Goal: Check status: Check status

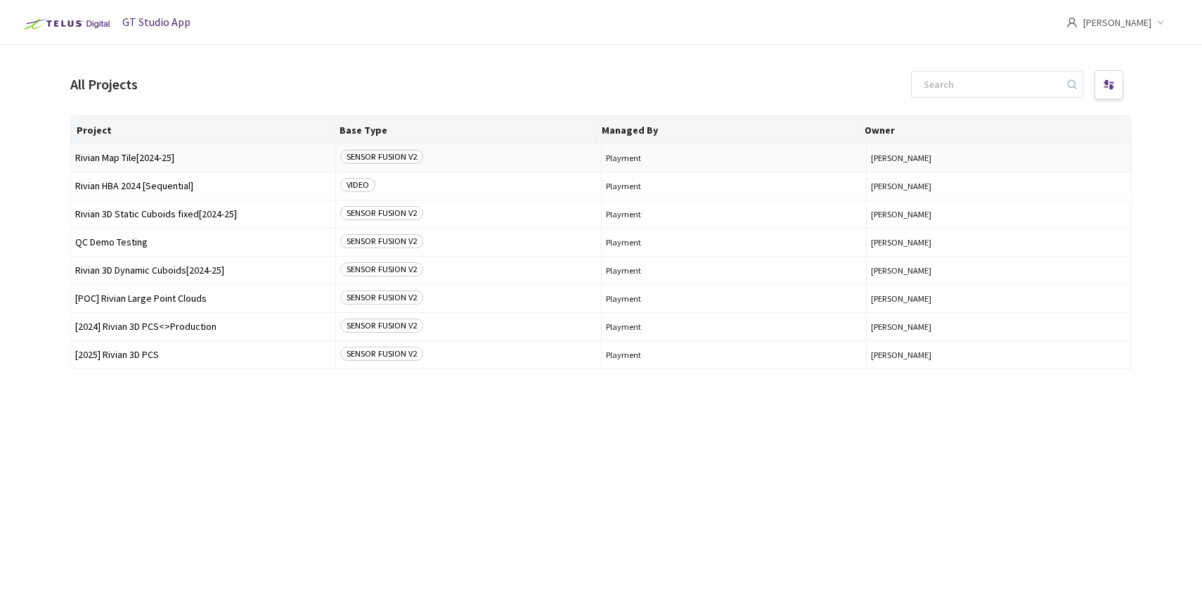
click at [160, 105] on div "All Projects Project Base Type Managed By Owner Rivian Map Tile[2024-25] SENSOR…" at bounding box center [601, 359] width 1062 height 584
click at [154, 184] on span "Rivian HBA 2024 [Sequential]" at bounding box center [203, 186] width 256 height 11
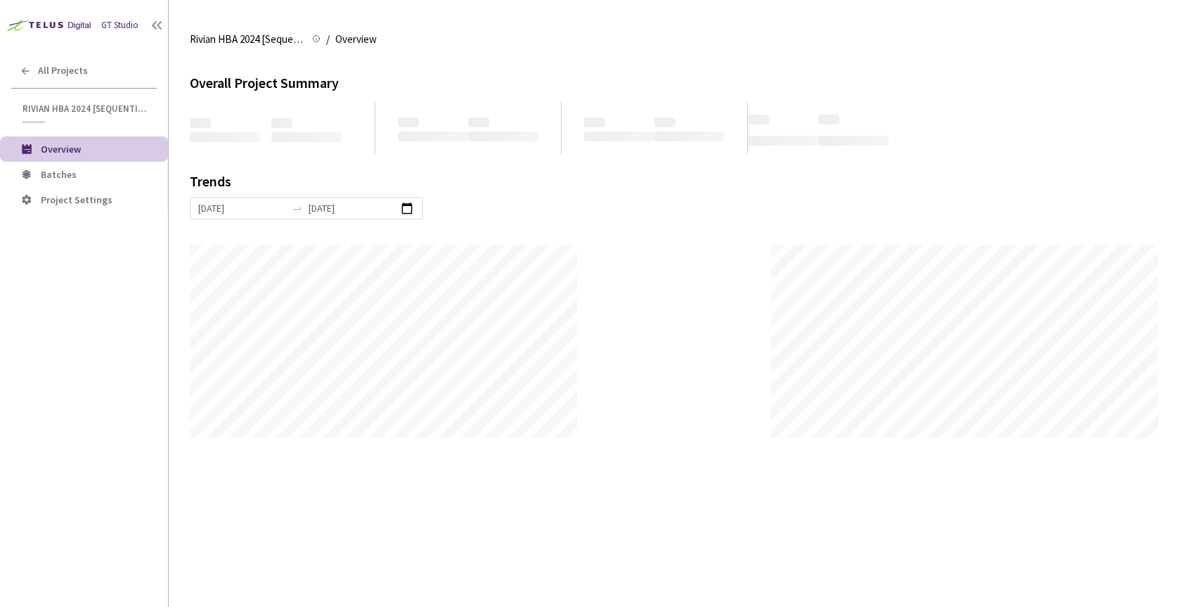
scroll to position [607, 1202]
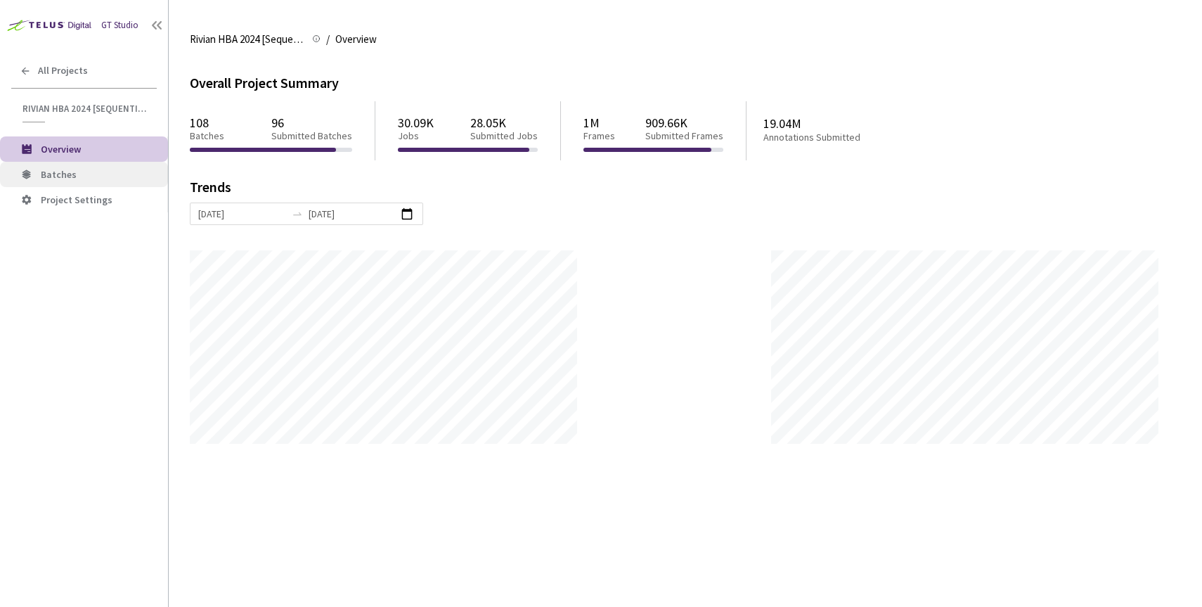
click at [90, 172] on span "Batches" at bounding box center [99, 175] width 116 height 12
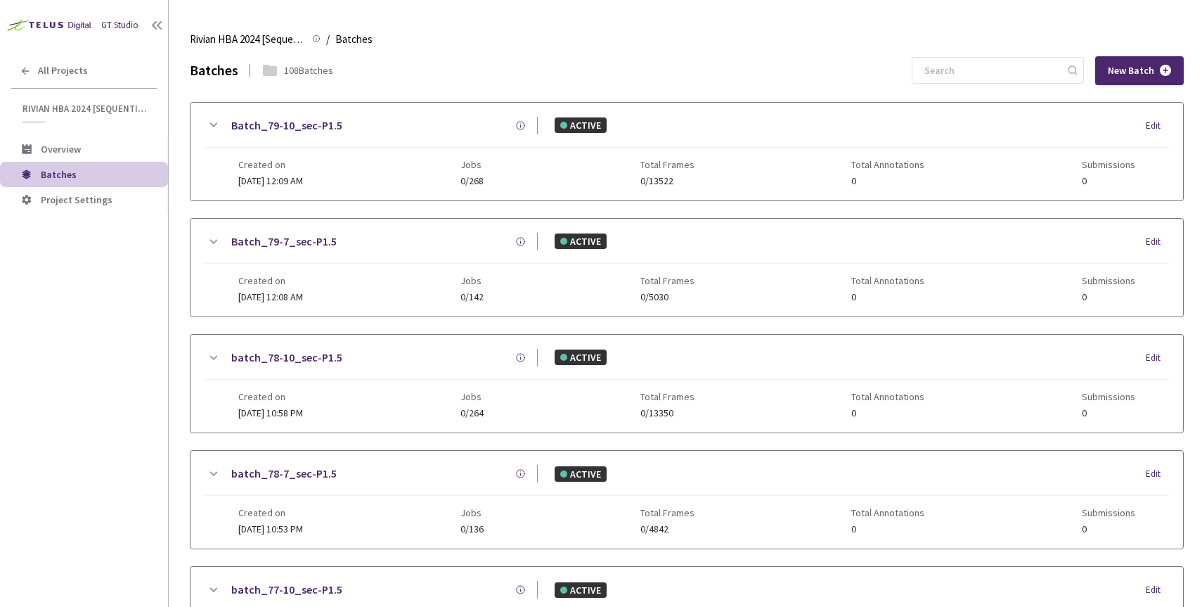
scroll to position [461, 0]
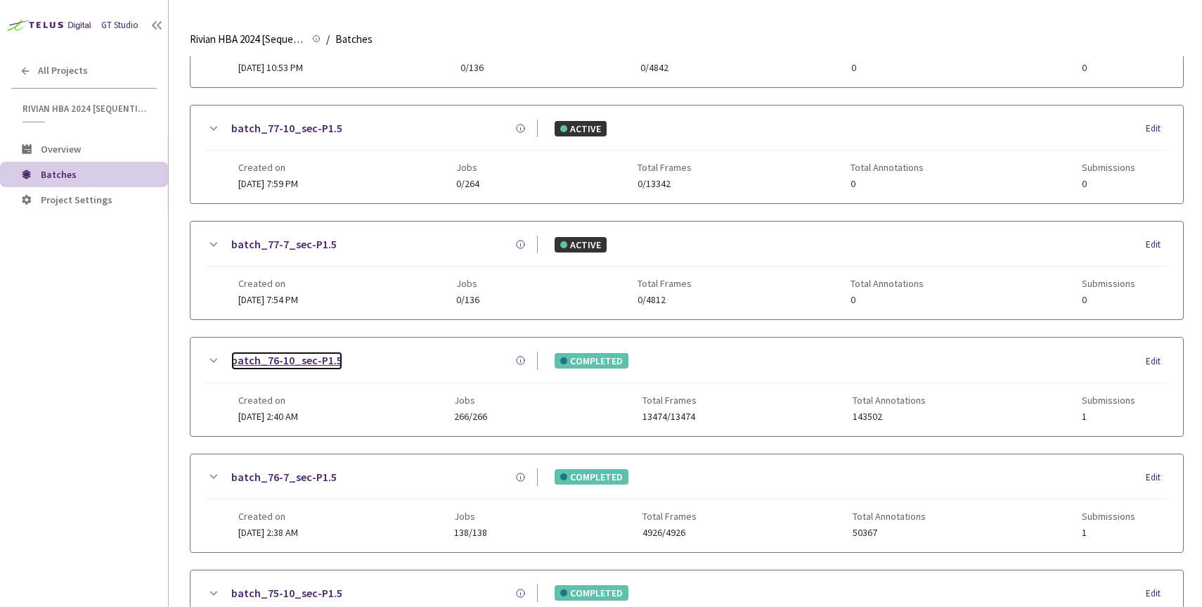
click at [283, 359] on link "batch_76-10_sec-P1.5" at bounding box center [286, 361] width 111 height 18
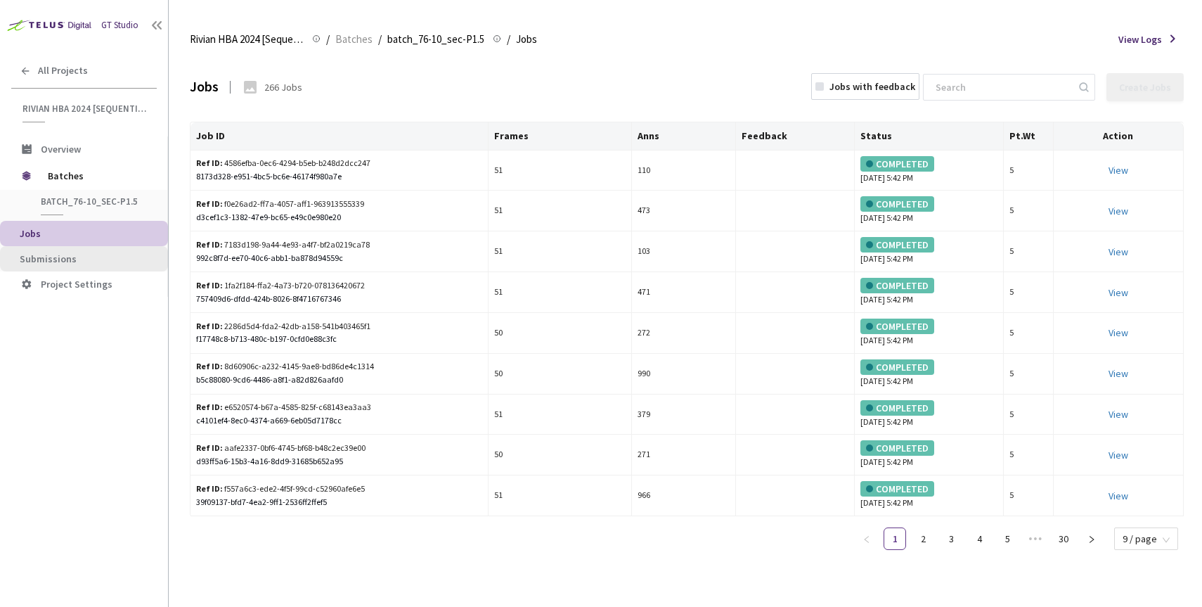
click at [82, 259] on span "Submissions" at bounding box center [88, 259] width 137 height 12
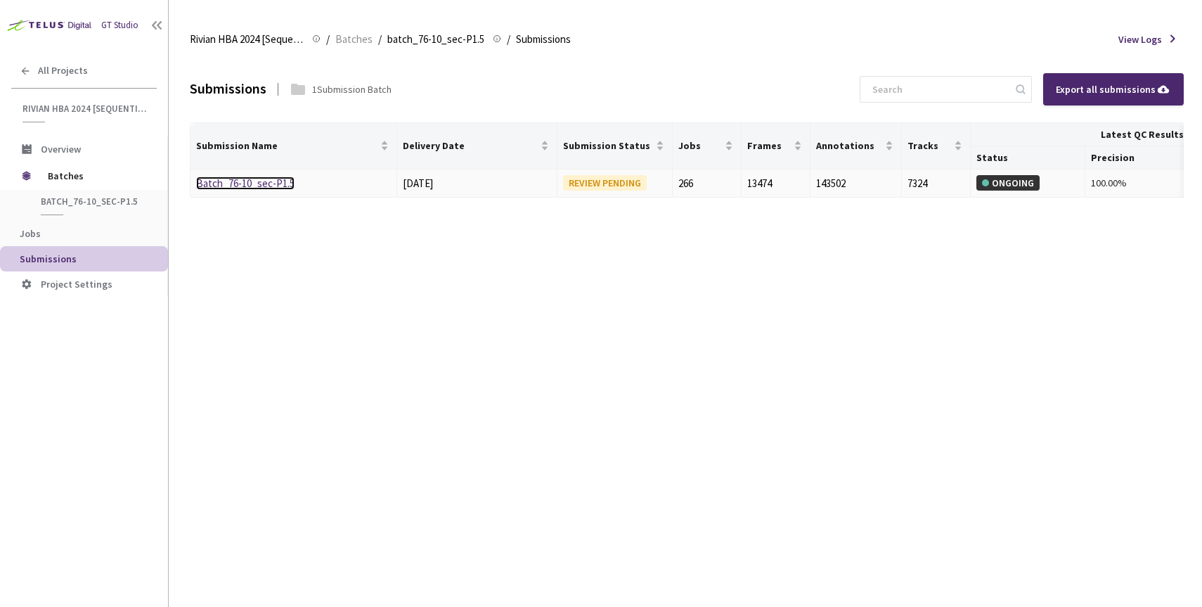
click at [260, 185] on link "Batch_76-10_sec-P1.5" at bounding box center [245, 182] width 98 height 13
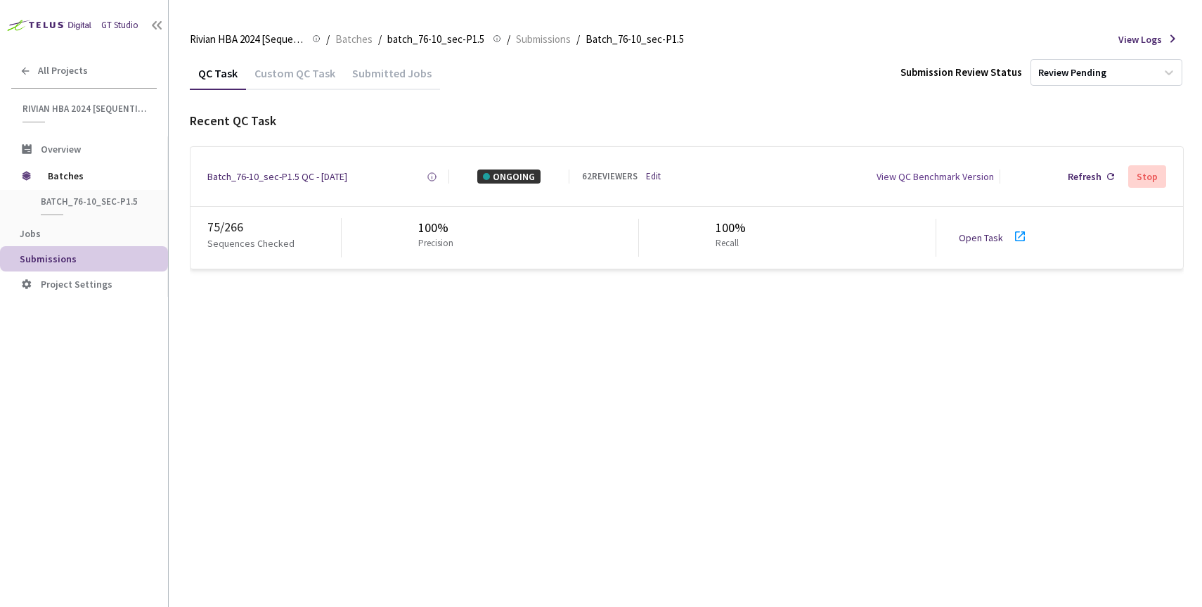
click at [969, 242] on link "Open Task" at bounding box center [981, 237] width 44 height 13
click at [265, 174] on div "Batch_76-10_sec-P1.5 QC - [DATE]" at bounding box center [277, 176] width 140 height 14
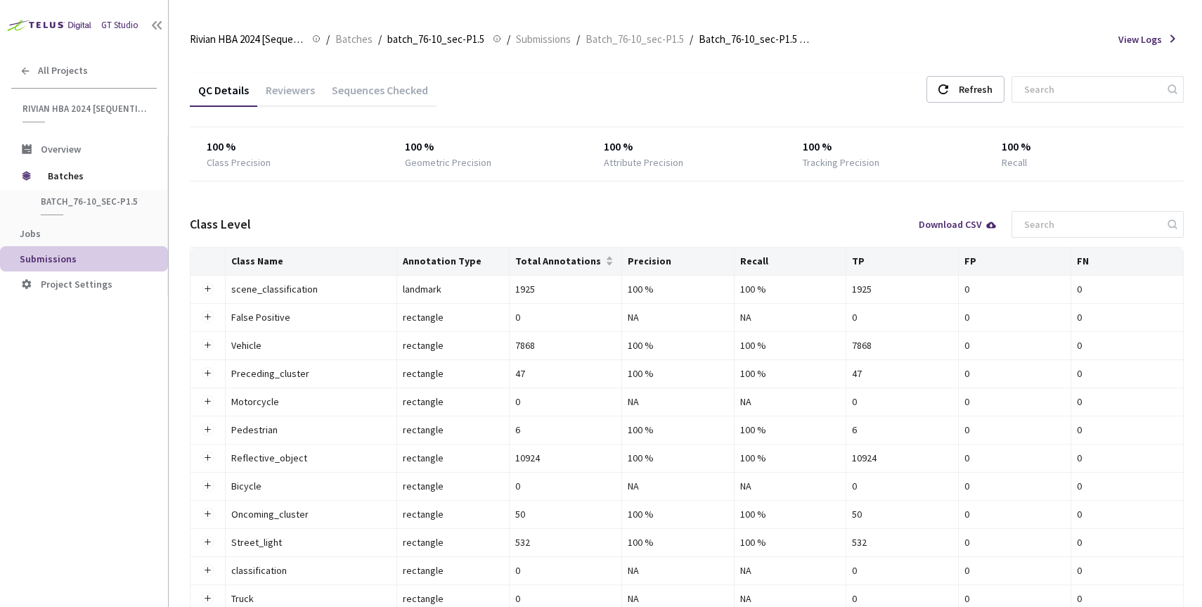
click at [265, 95] on div "Reviewers" at bounding box center [290, 95] width 66 height 24
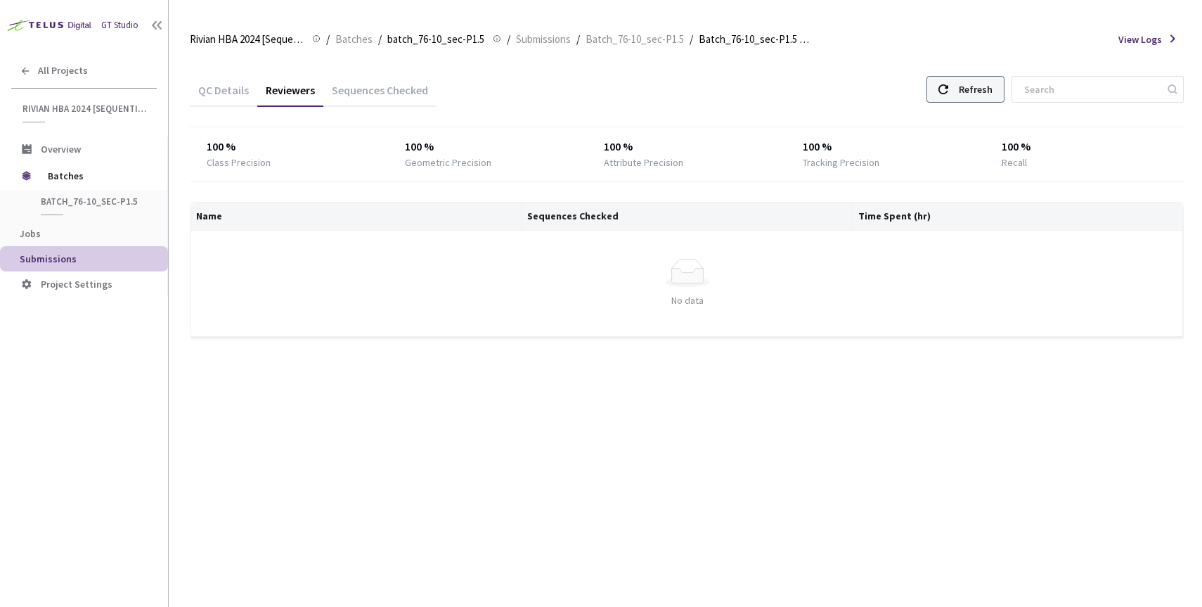
click at [948, 93] on icon at bounding box center [944, 89] width 10 height 10
